Goal: Information Seeking & Learning: Learn about a topic

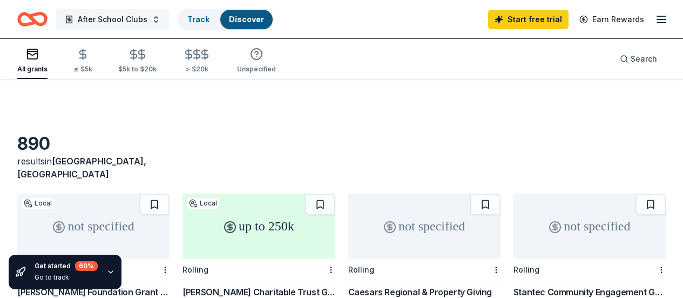
scroll to position [100, 0]
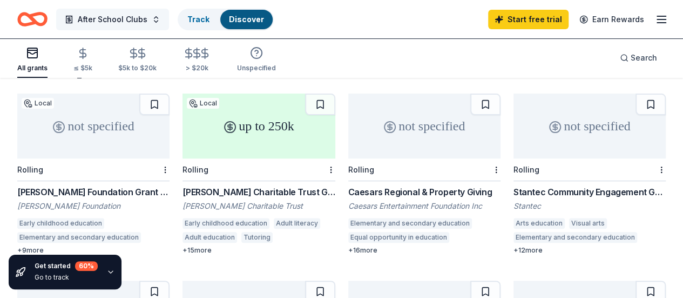
click at [120, 19] on span "After School Clubs" at bounding box center [113, 19] width 70 height 13
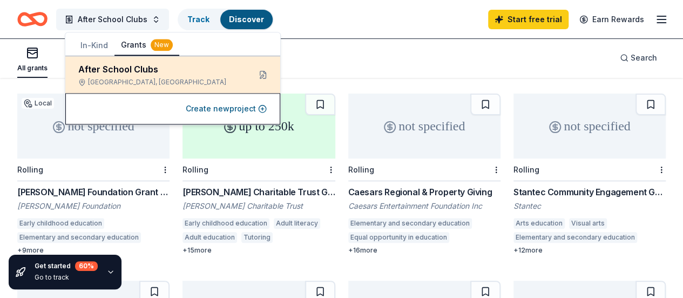
click at [117, 70] on div "After School Clubs" at bounding box center [159, 69] width 163 height 13
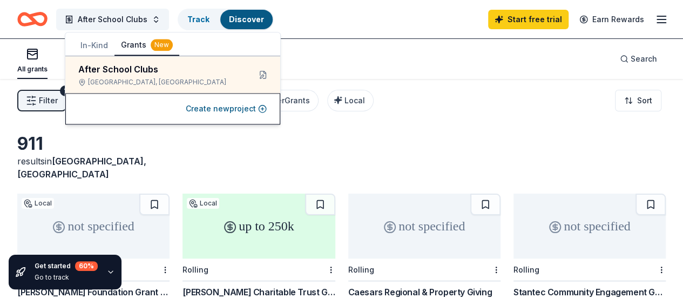
click at [40, 17] on icon "Home" at bounding box center [37, 18] width 17 height 11
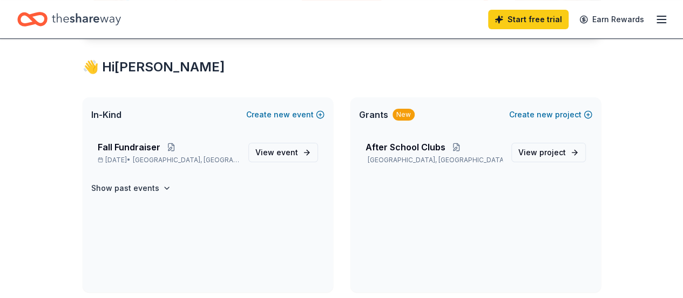
scroll to position [181, 0]
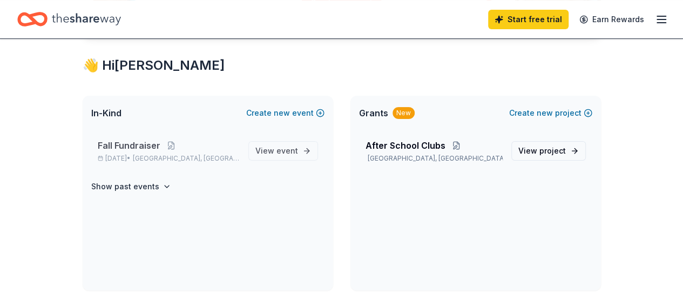
click at [143, 144] on span "Fall Fundraiser" at bounding box center [129, 145] width 63 height 13
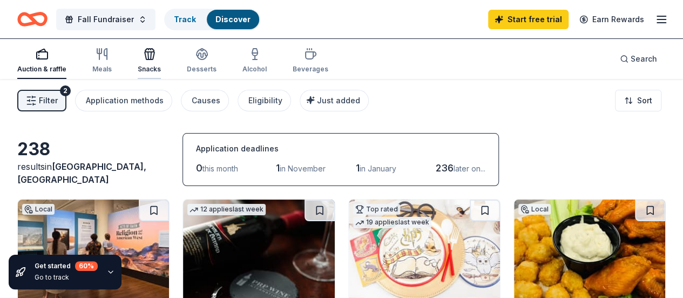
click at [154, 59] on icon "button" at bounding box center [150, 56] width 10 height 8
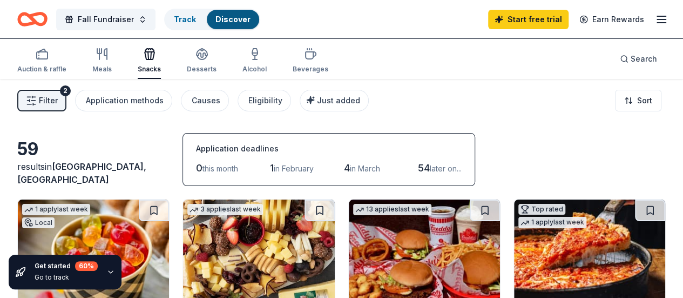
drag, startPoint x: 682, startPoint y: 21, endPoint x: 679, endPoint y: 56, distance: 35.2
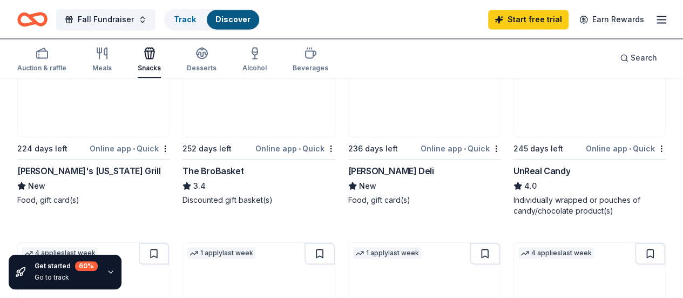
scroll to position [782, 0]
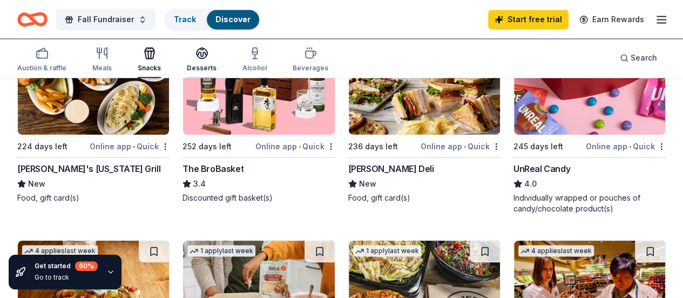
click at [208, 63] on div "Desserts" at bounding box center [202, 59] width 30 height 26
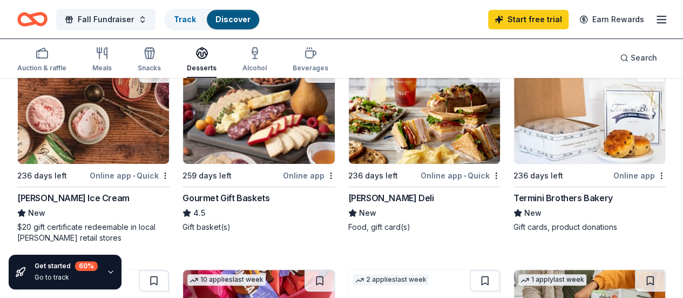
scroll to position [342, 0]
